Goal: Task Accomplishment & Management: Manage account settings

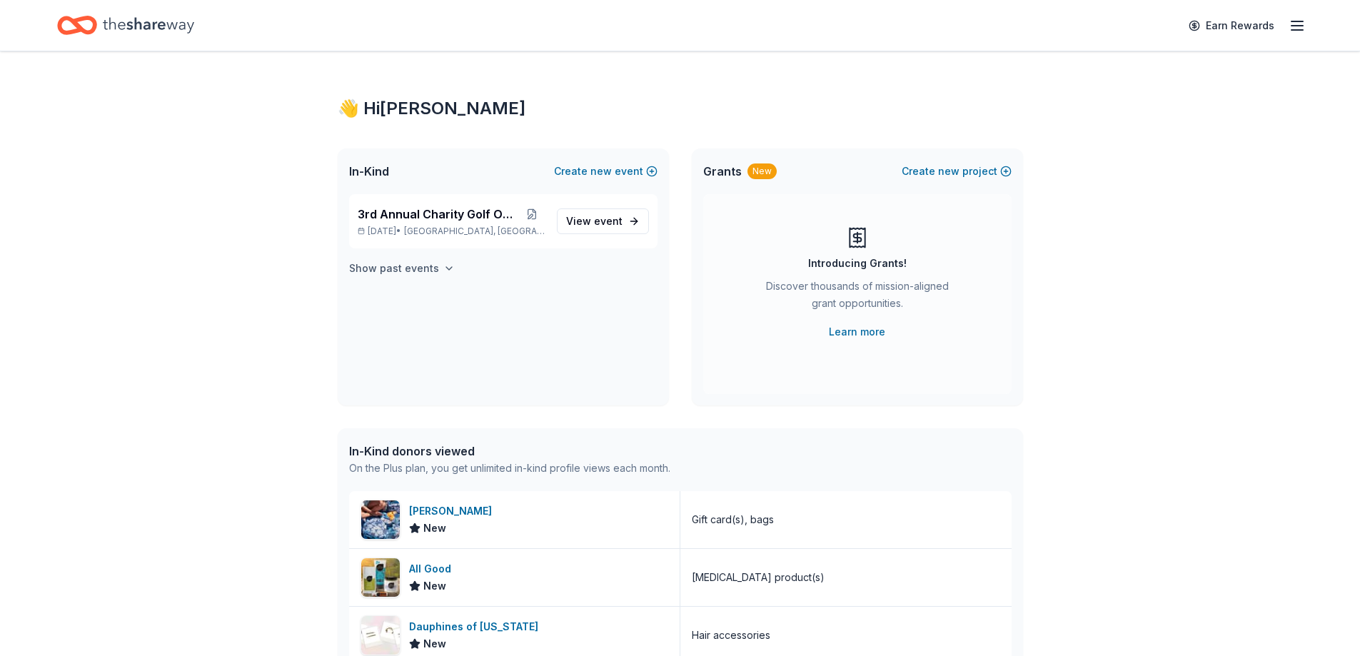
click at [425, 270] on h4 "Show past events" at bounding box center [394, 268] width 90 height 17
click at [404, 213] on span "3rd Annual Charity Golf Outing" at bounding box center [438, 214] width 161 height 17
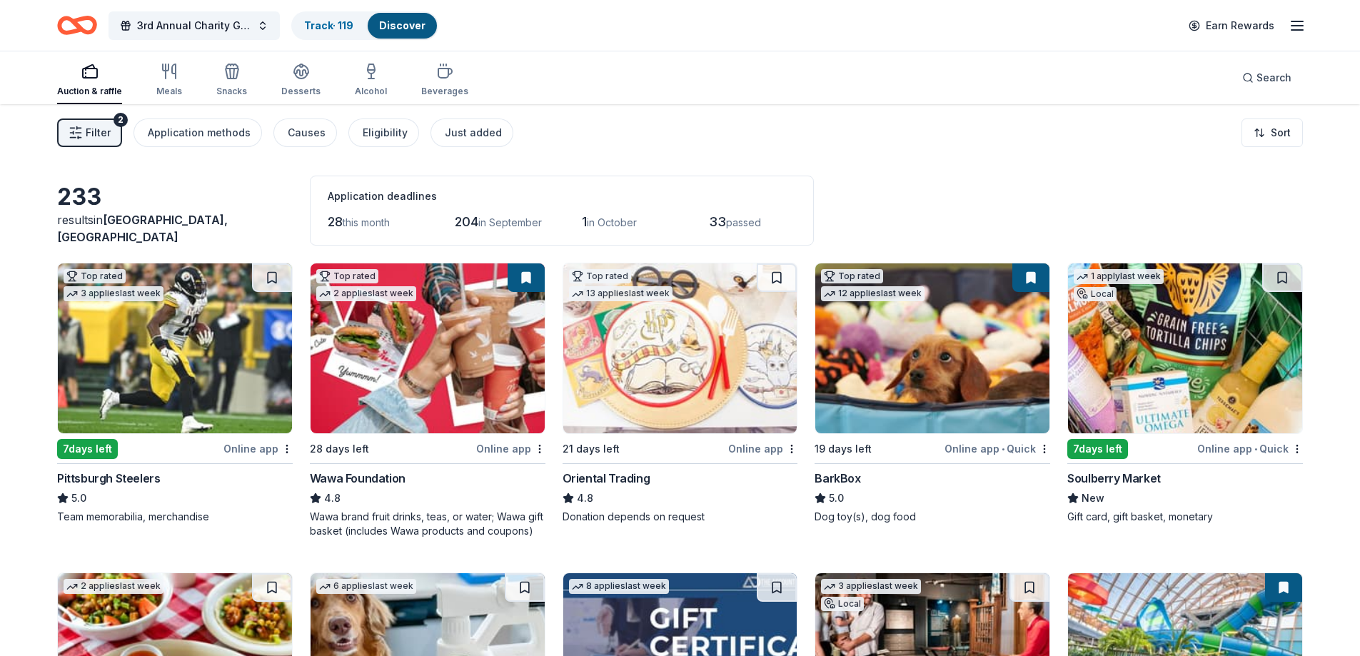
click at [103, 137] on span "Filter" at bounding box center [98, 132] width 25 height 17
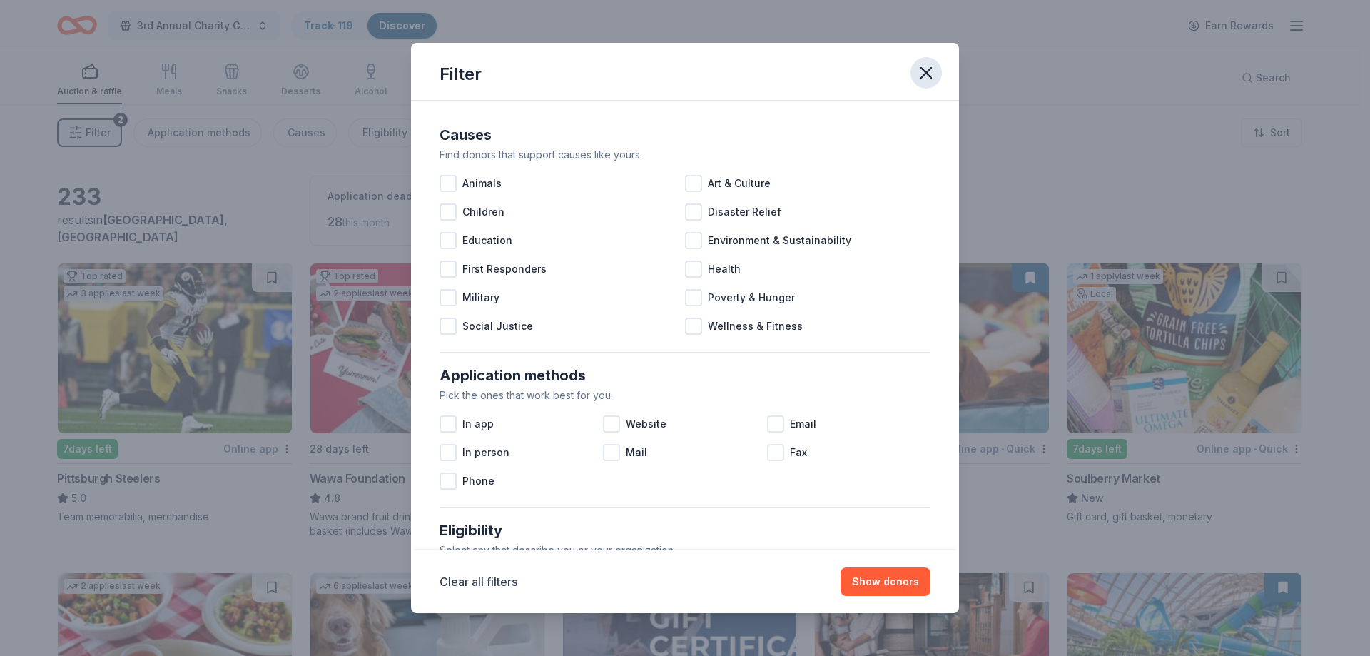
click at [926, 71] on icon "button" at bounding box center [926, 73] width 20 height 20
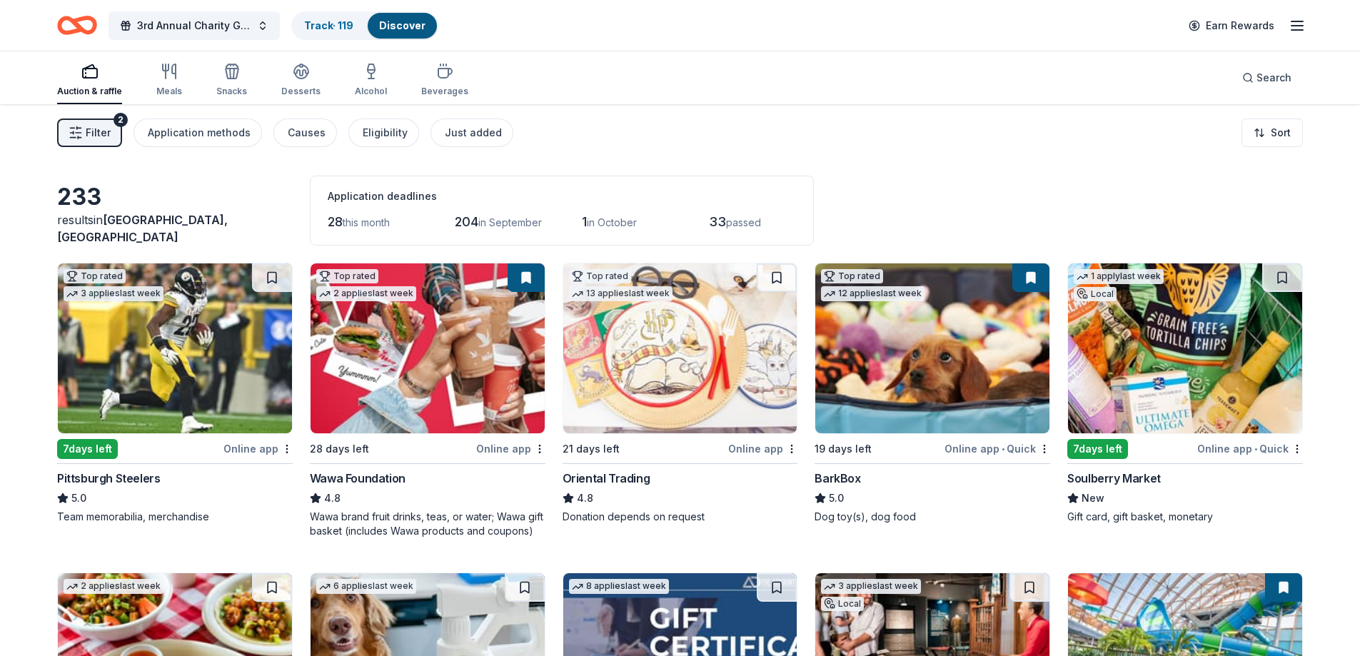
click at [1302, 28] on icon "button" at bounding box center [1296, 25] width 17 height 17
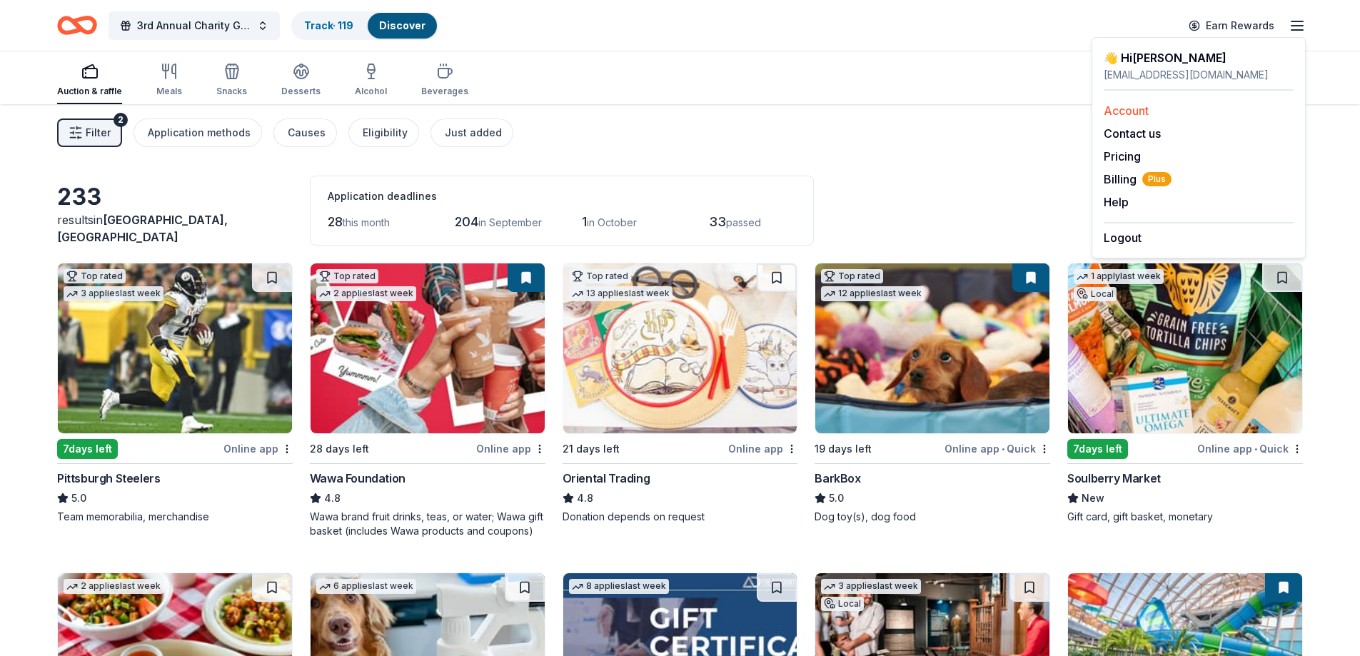
click at [1141, 111] on link "Account" at bounding box center [1126, 110] width 45 height 14
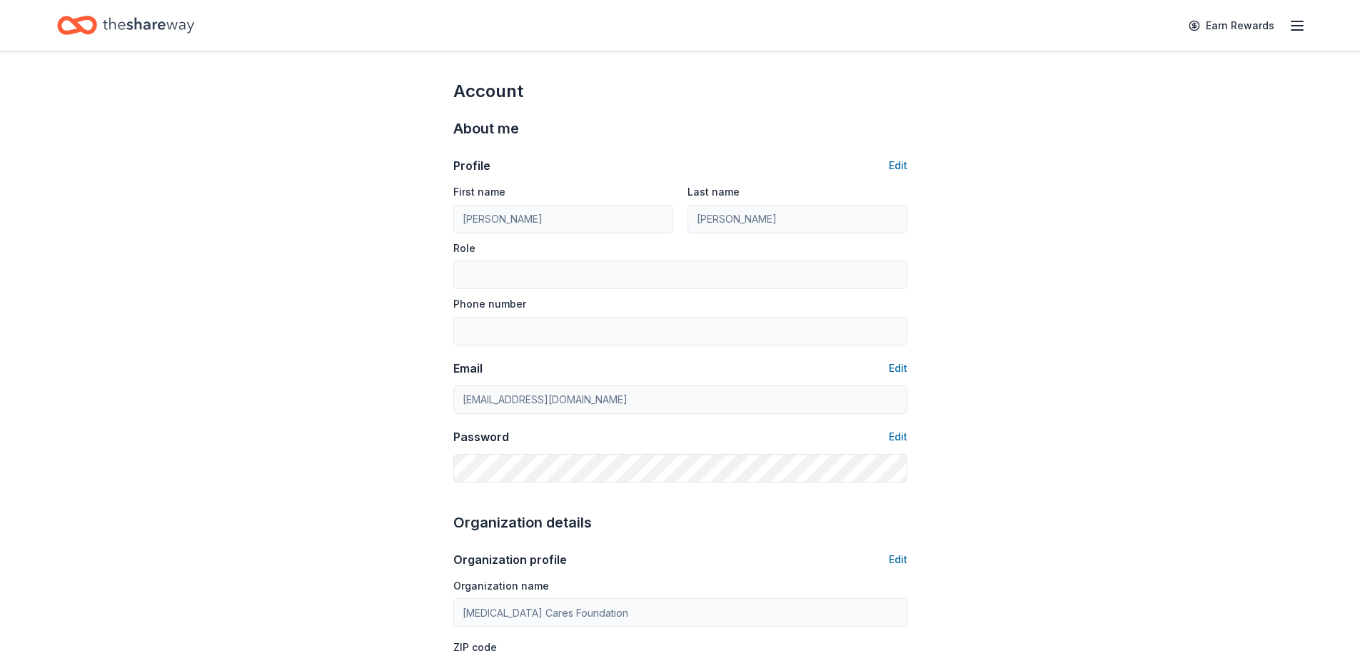
click at [1291, 30] on icon "button" at bounding box center [1296, 25] width 17 height 17
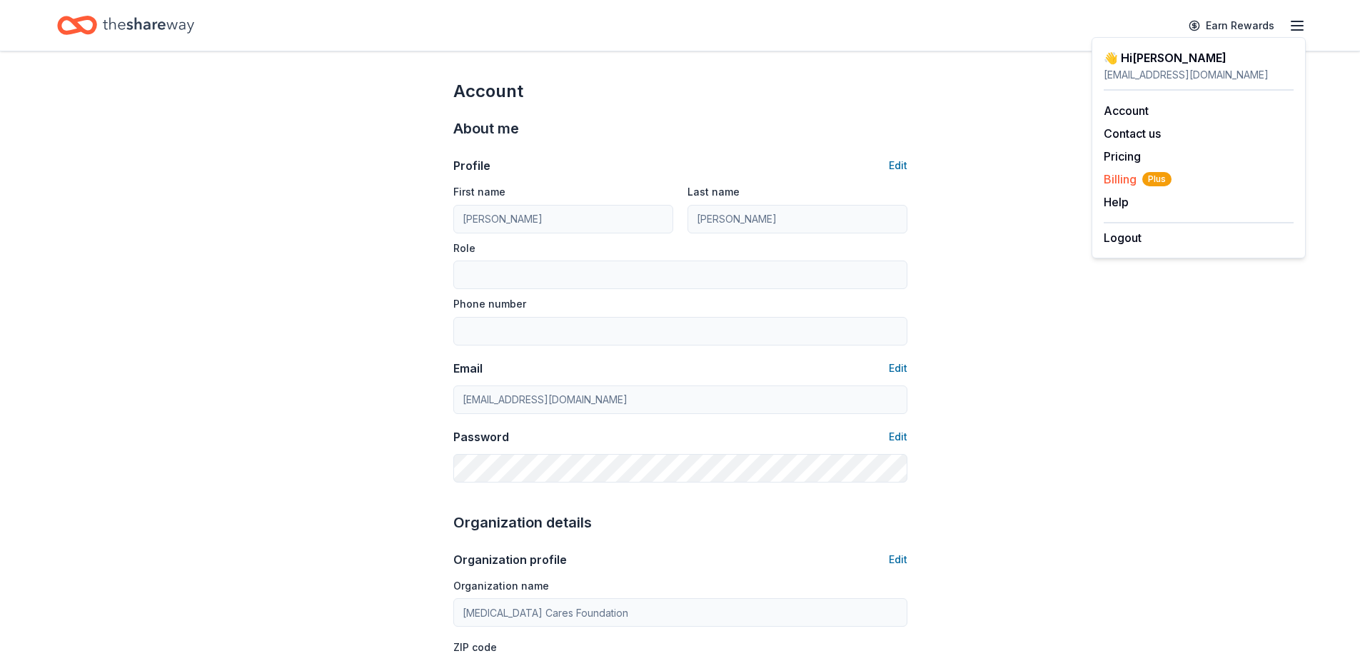
click at [1137, 181] on span "Billing Plus" at bounding box center [1138, 179] width 68 height 17
